Goal: Book appointment/travel/reservation

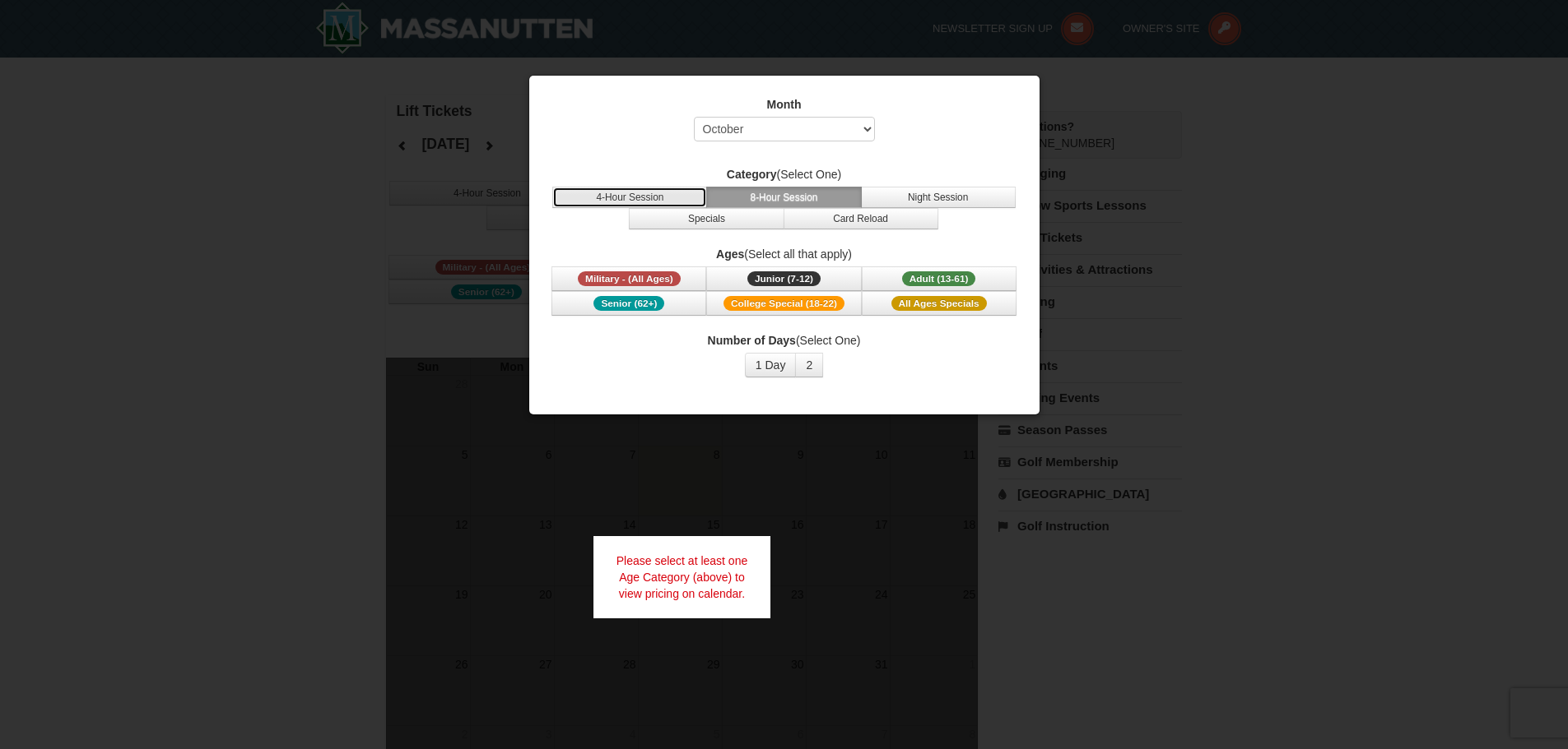
click at [660, 198] on button "4-Hour Session" at bounding box center [630, 197] width 155 height 21
click at [765, 192] on button "8-Hour Session" at bounding box center [784, 197] width 155 height 21
click at [841, 124] on select "Select October November December January February March April May June July Aug…" at bounding box center [784, 128] width 181 height 25
select select "12"
click at [694, 117] on select "Select October November December January February March April May June July Aug…" at bounding box center [784, 128] width 181 height 25
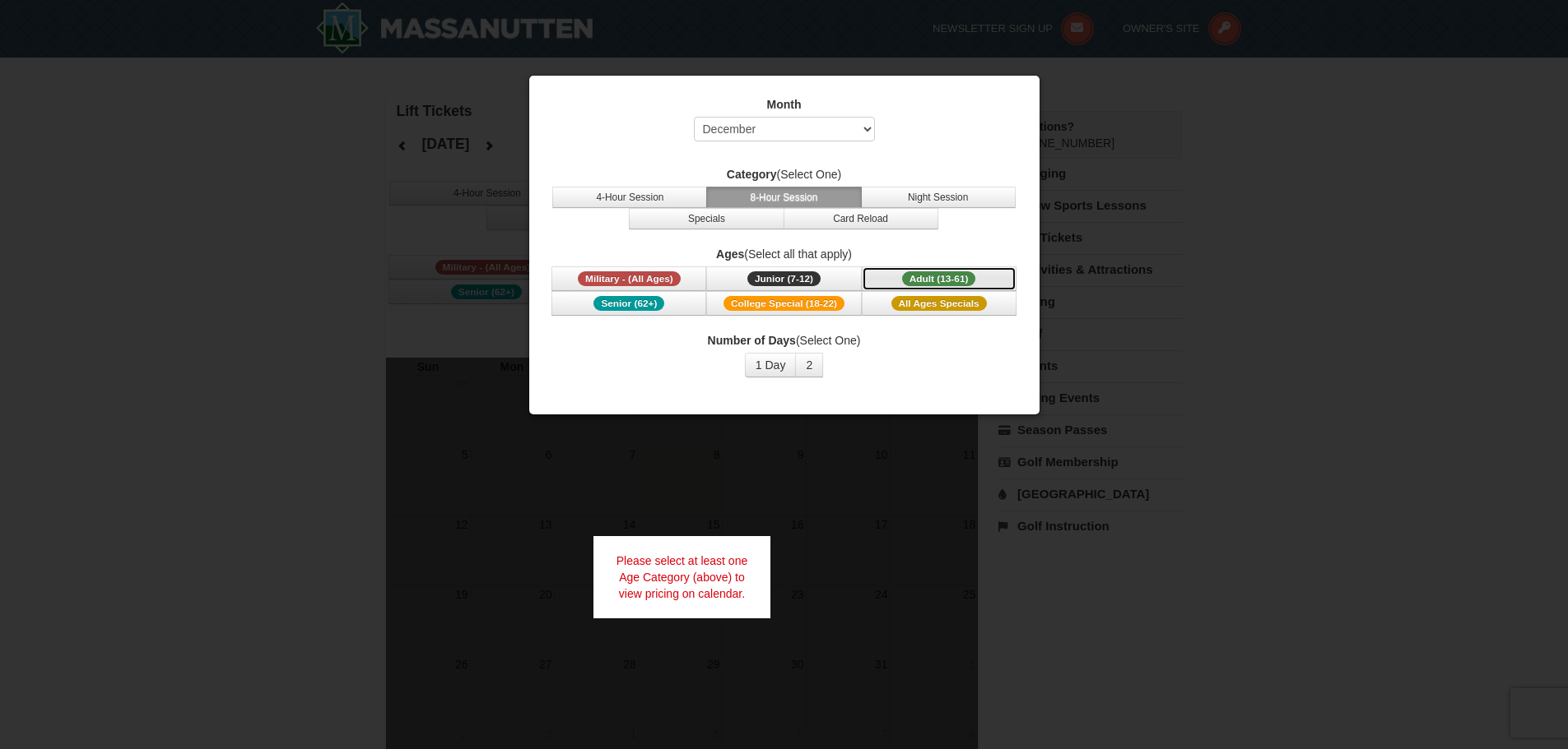
click at [904, 281] on span "Adult (13-61)" at bounding box center [938, 279] width 74 height 15
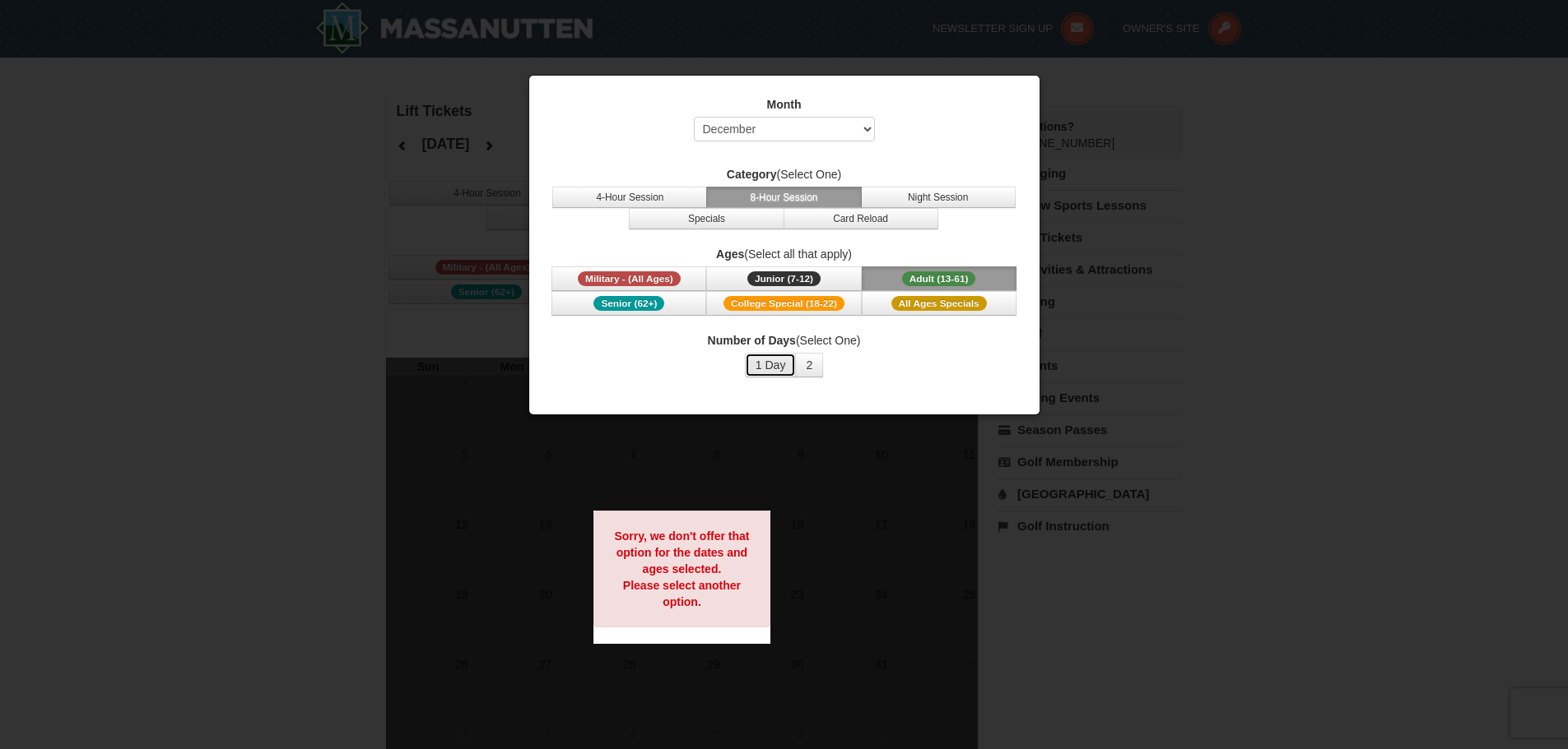
click at [758, 363] on button "1 Day" at bounding box center [770, 364] width 52 height 25
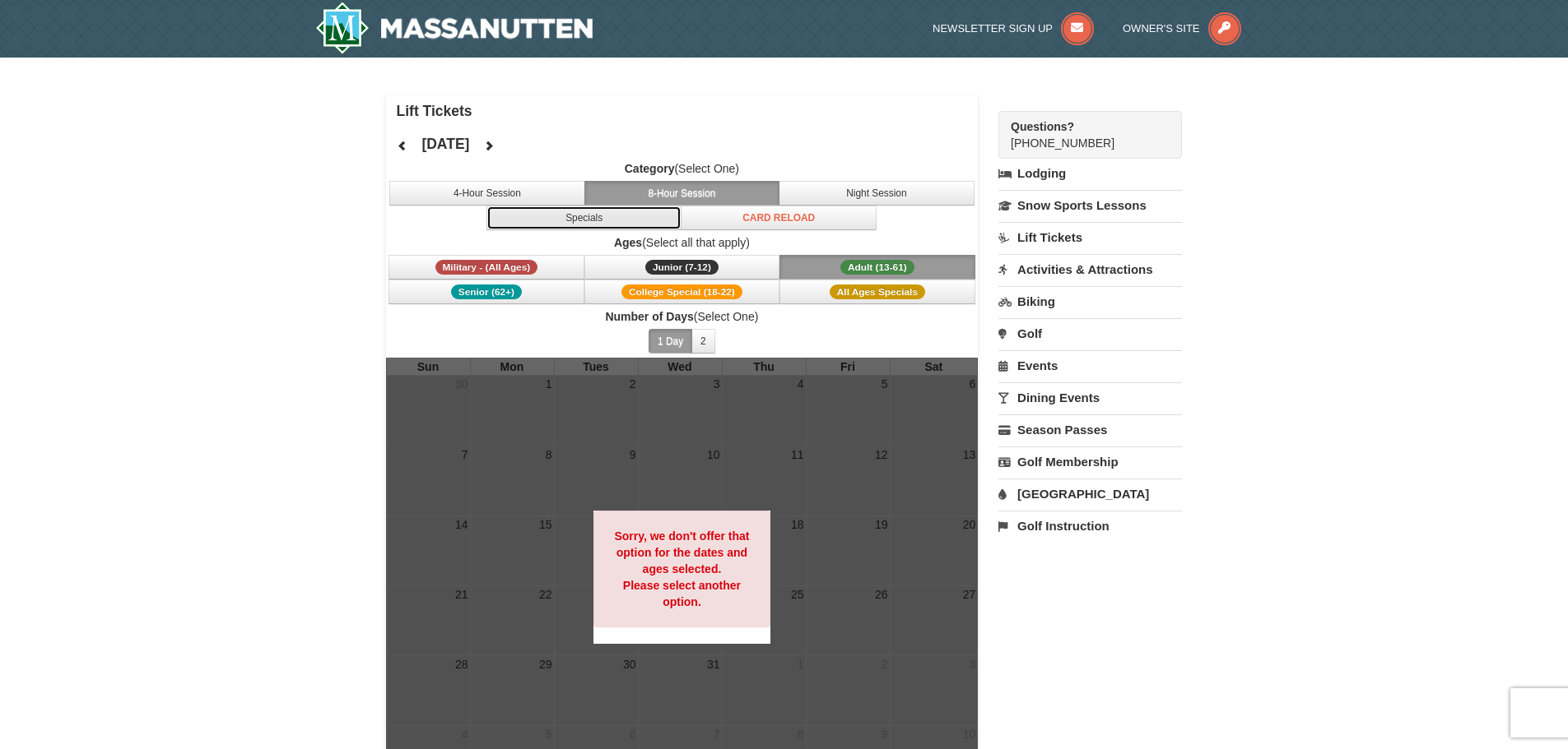
click at [583, 215] on button "Specials" at bounding box center [584, 218] width 196 height 25
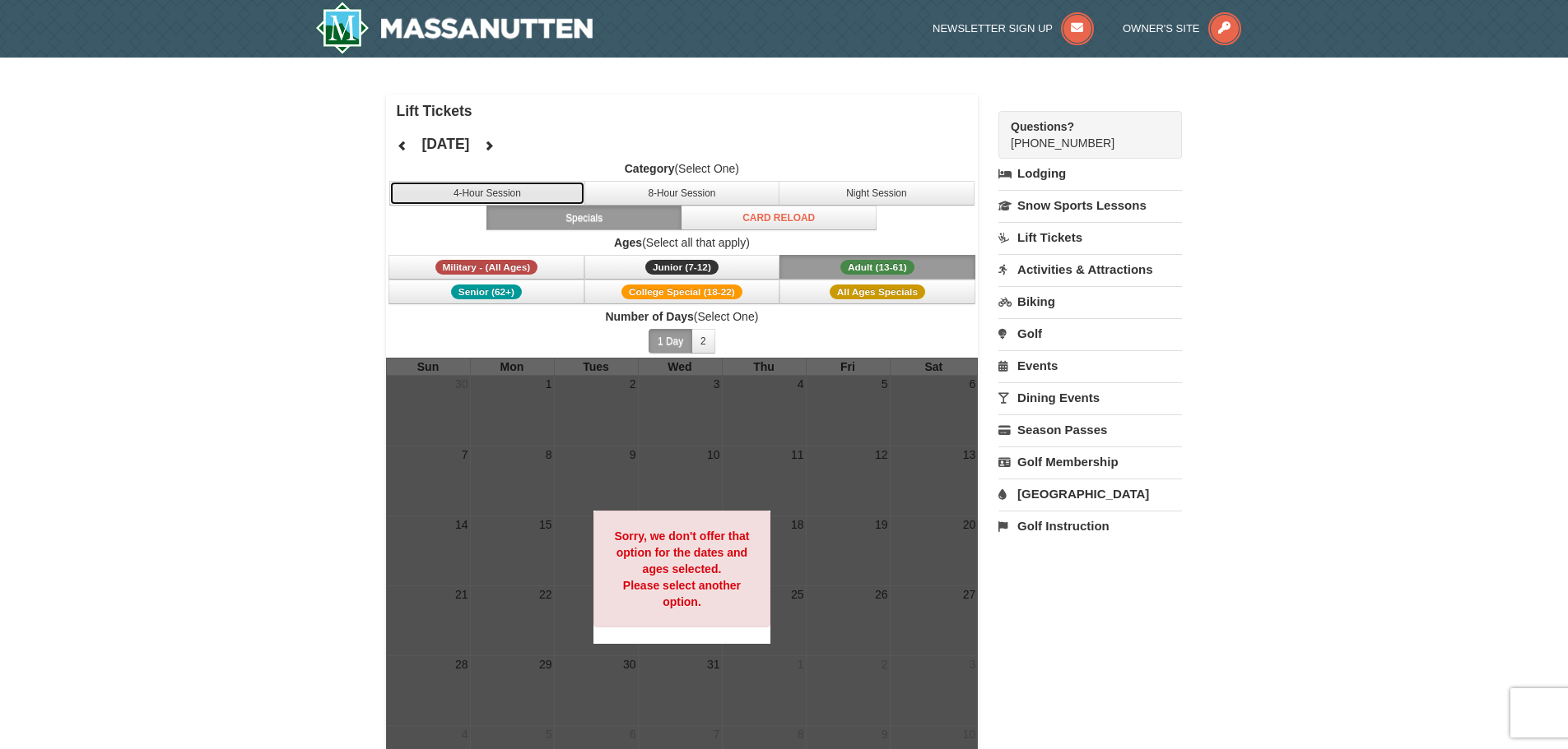
click at [533, 192] on button "4-Hour Session" at bounding box center [487, 193] width 196 height 25
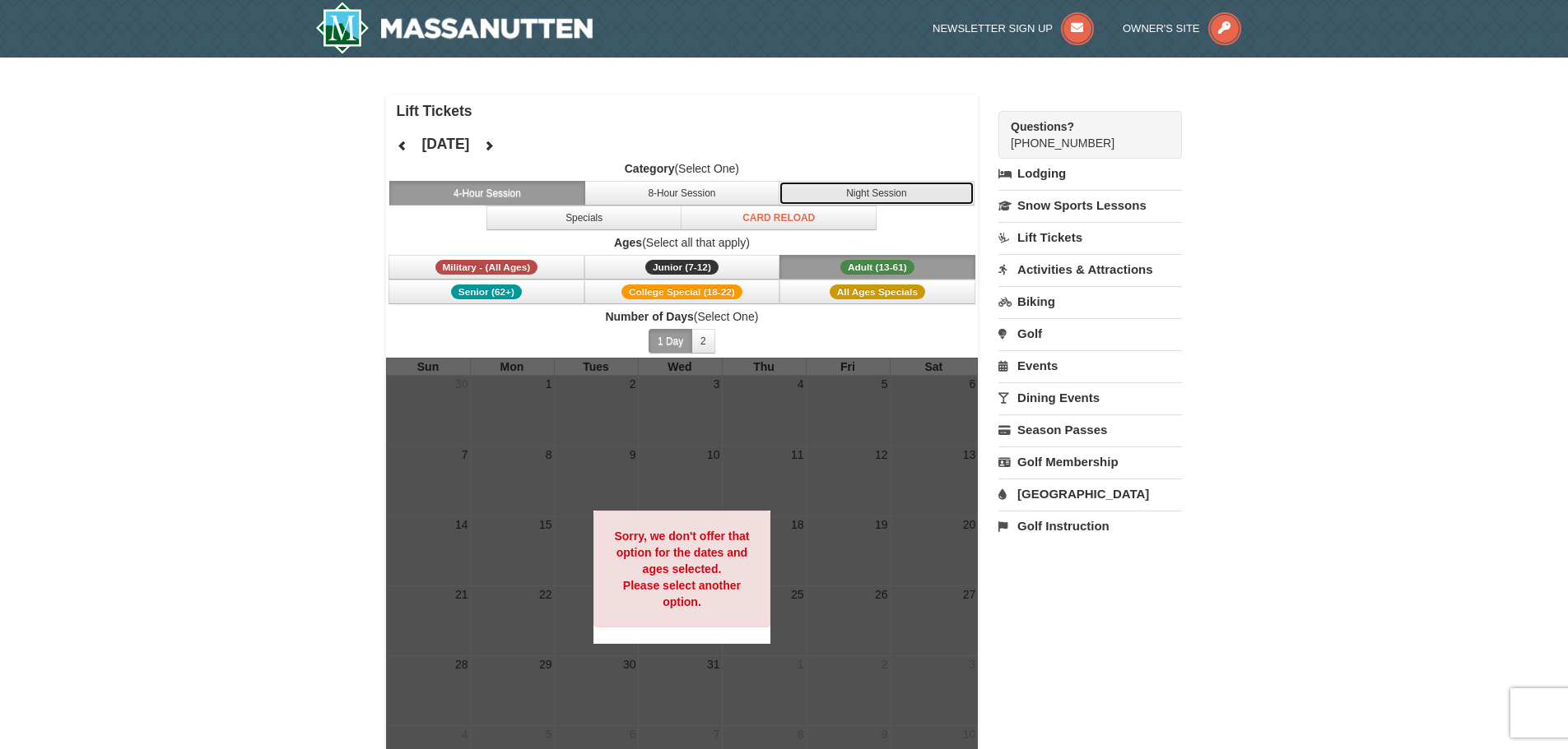
click at [848, 199] on button "Night Session" at bounding box center [876, 193] width 196 height 25
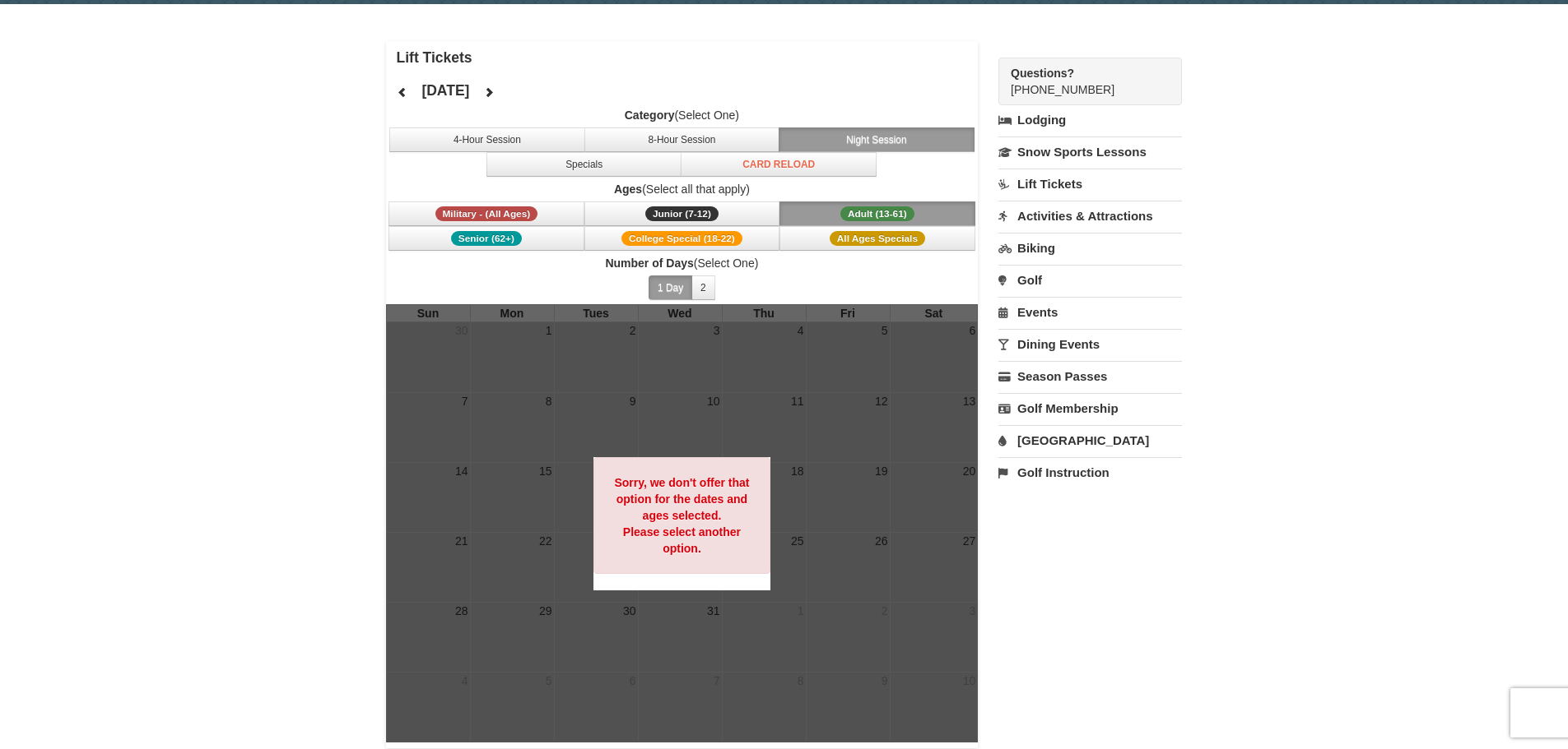
scroll to position [82, 0]
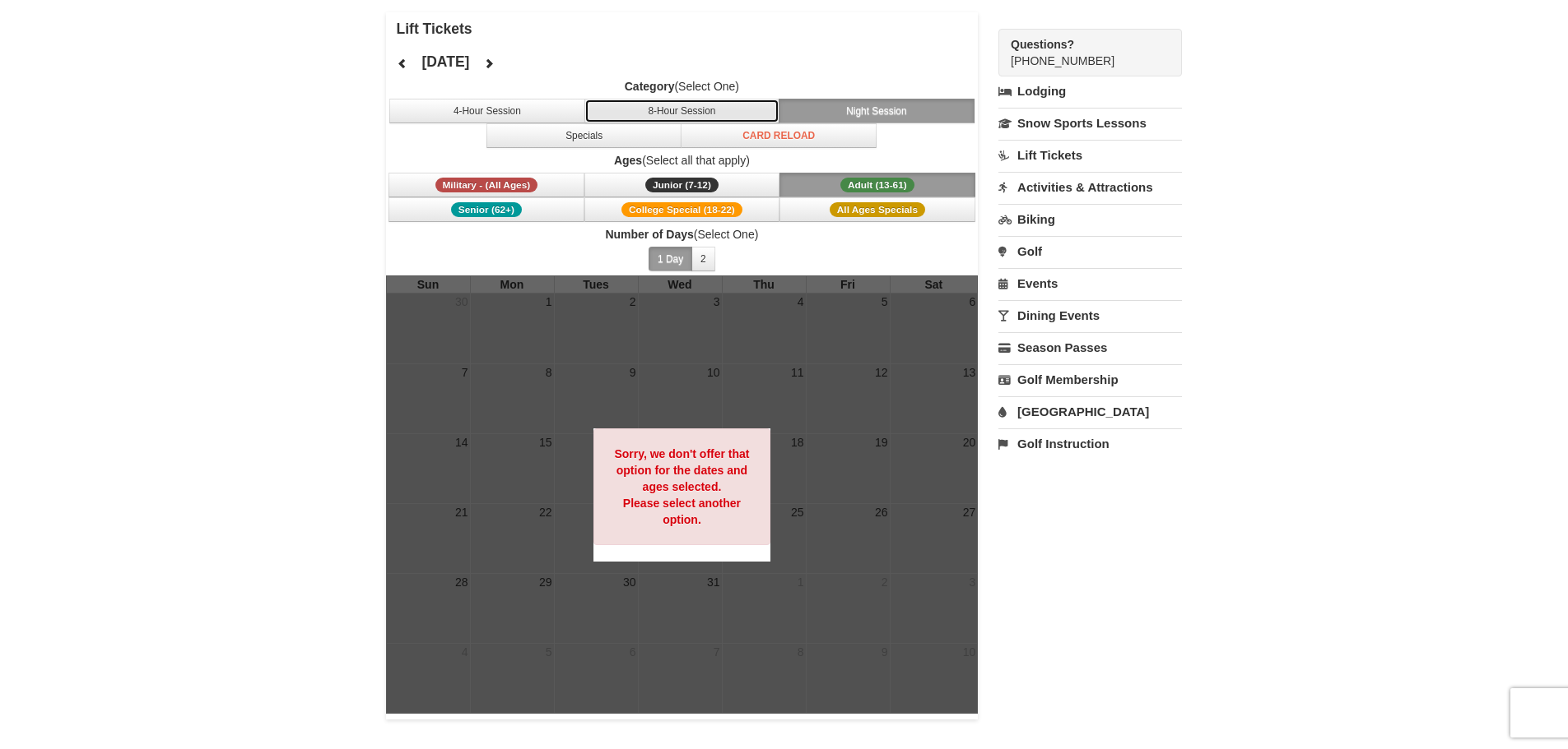
click at [639, 120] on button "8-Hour Session" at bounding box center [682, 110] width 196 height 25
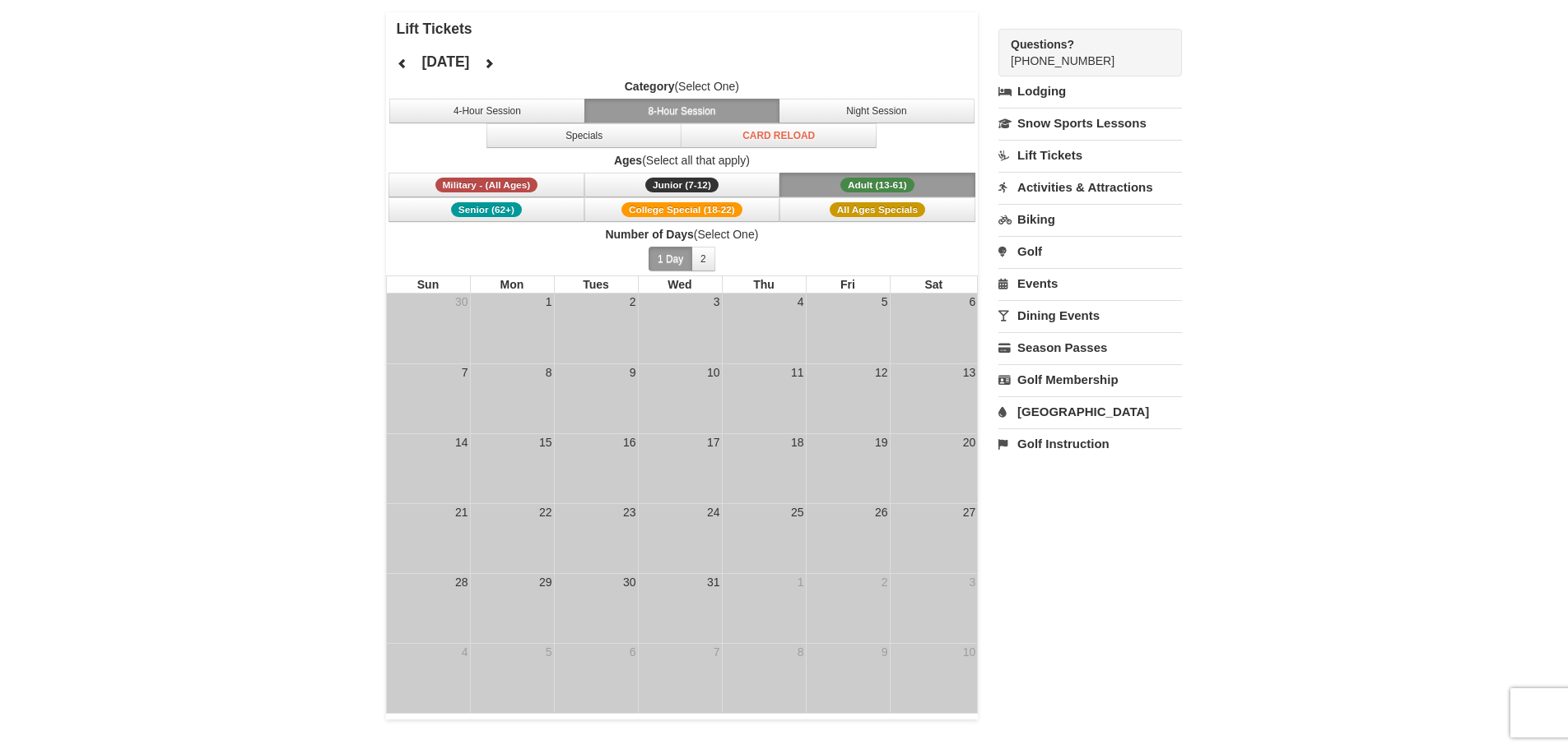
click at [1041, 157] on link "Lift Tickets" at bounding box center [1089, 154] width 183 height 30
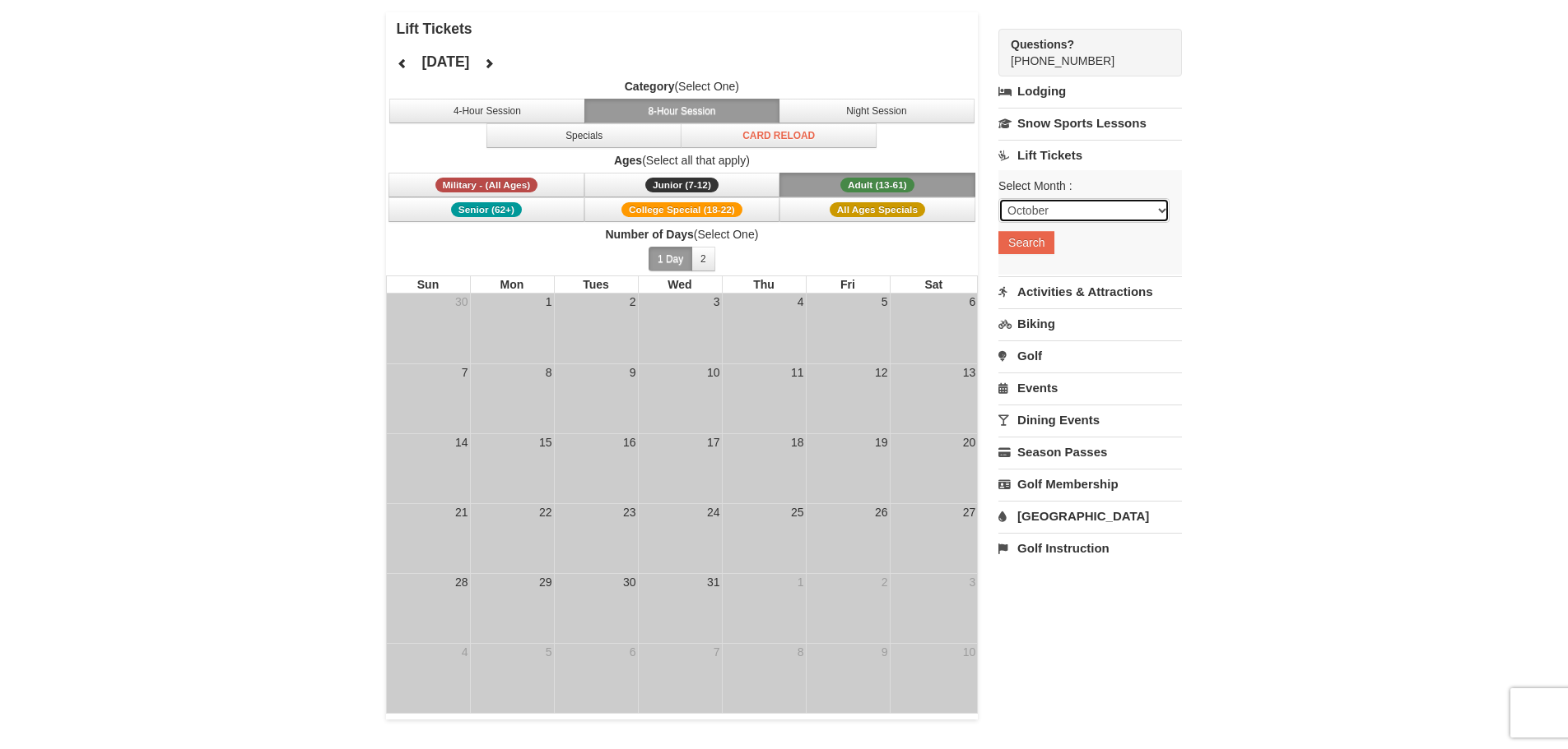
click at [1083, 213] on select "October November December January February March April May June July August Sep…" at bounding box center [1084, 210] width 171 height 25
select select "12"
click at [998, 199] on select "October November December January February March April May June July August Sep…" at bounding box center [1084, 210] width 171 height 25
click at [1037, 235] on button "Search" at bounding box center [1026, 242] width 56 height 23
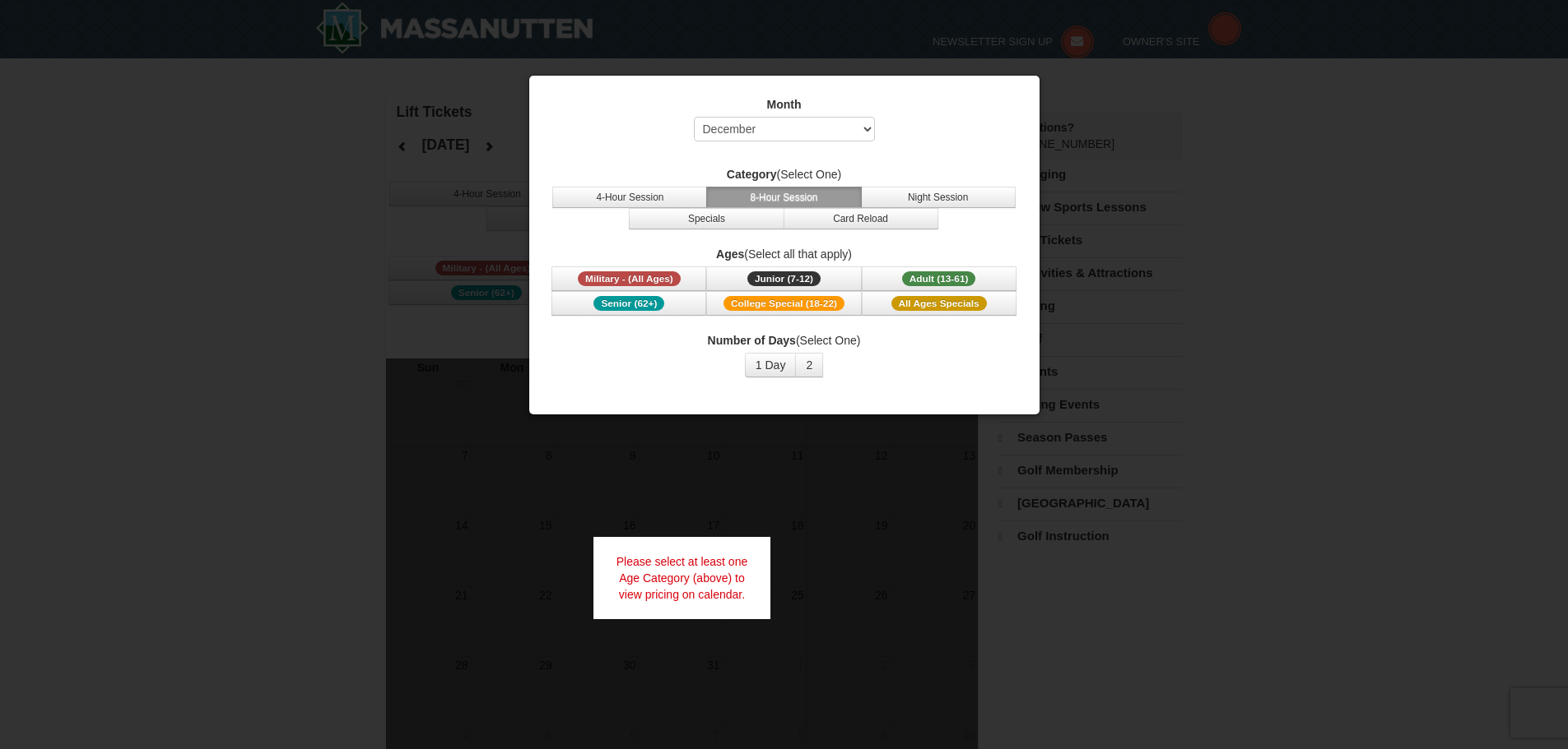
select select "12"
click at [775, 308] on span "College Special (18-22)" at bounding box center [784, 303] width 121 height 15
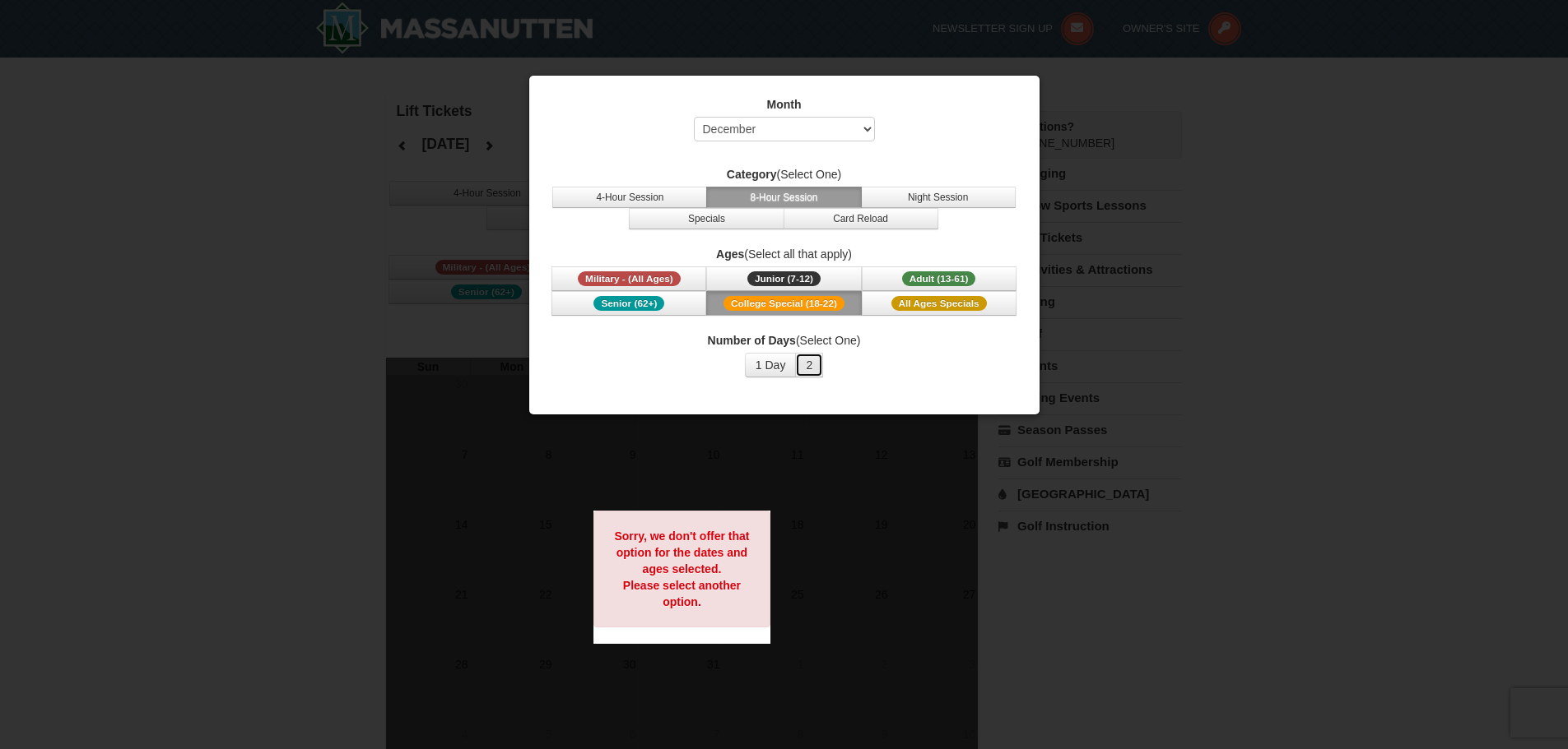
click at [802, 356] on button "2" at bounding box center [809, 364] width 28 height 25
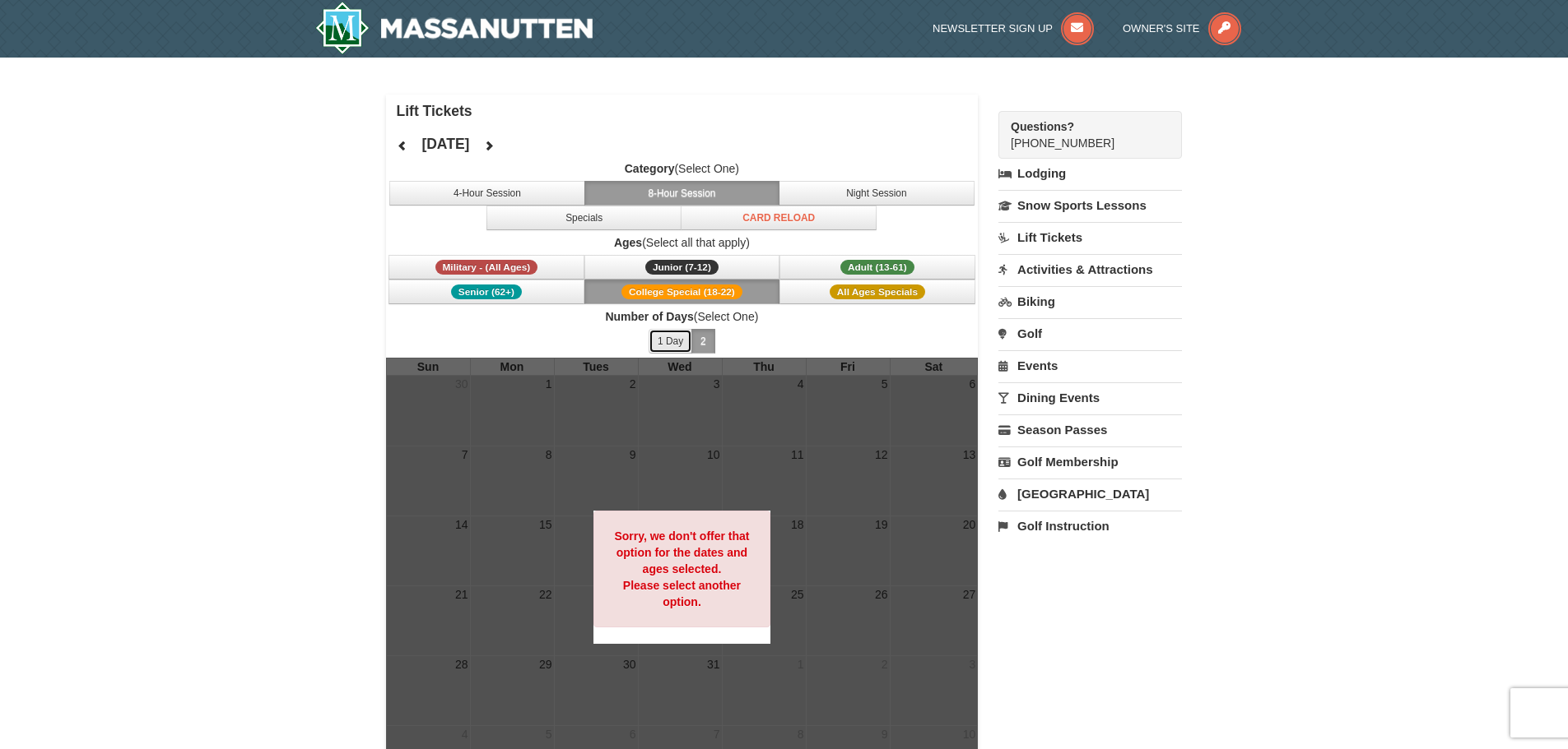
click at [671, 334] on button "1 Day" at bounding box center [670, 341] width 44 height 25
